Goal: Obtain resource: Download file/media

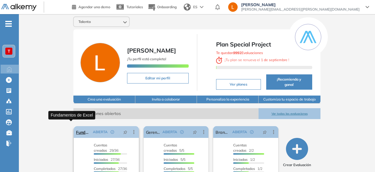
click at [76, 127] on link "Fundamentos de Excel" at bounding box center [83, 132] width 14 height 12
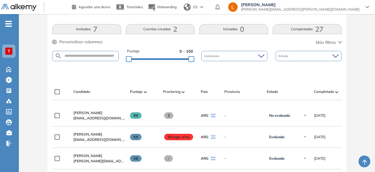
scroll to position [133, 0]
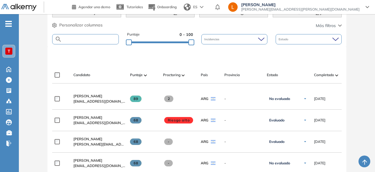
click at [102, 39] on input "text" at bounding box center [90, 39] width 56 height 4
paste input "**********"
type input "**********"
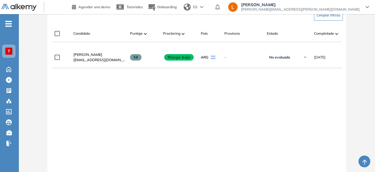
scroll to position [157, 0]
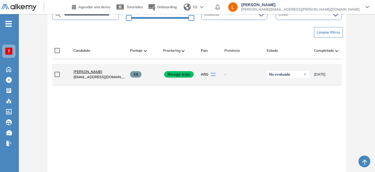
click at [91, 74] on span "[PERSON_NAME]" at bounding box center [87, 72] width 29 height 4
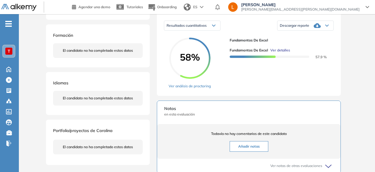
scroll to position [71, 0]
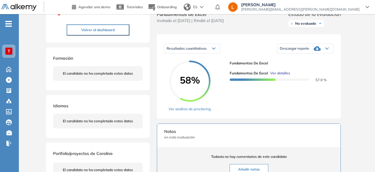
click at [326, 52] on div "Descargar reporte" at bounding box center [305, 49] width 56 height 12
click at [303, 58] on li "Descargar informe completo" at bounding box center [302, 55] width 44 height 6
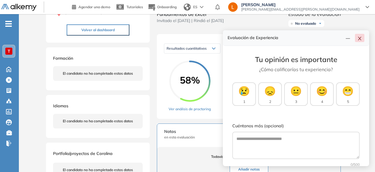
click at [360, 38] on icon "close" at bounding box center [359, 38] width 5 height 5
